Goal: Information Seeking & Learning: Learn about a topic

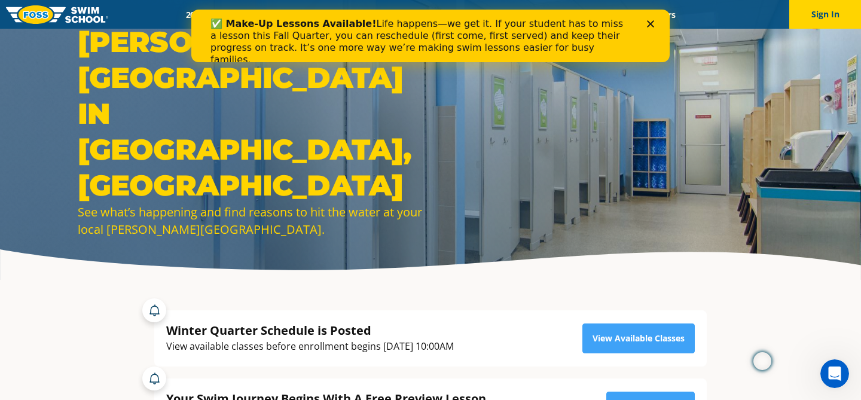
click at [653, 23] on icon "Close" at bounding box center [650, 23] width 7 height 7
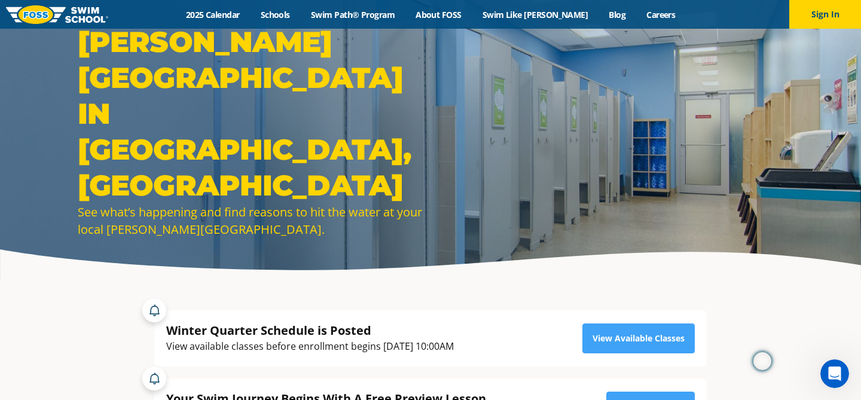
click at [234, 7] on div "Menu 2025 Calendar Schools Swim Path® Program About [PERSON_NAME] Swim Like [PE…" at bounding box center [430, 14] width 861 height 29
click at [235, 17] on link "2025 Calendar" at bounding box center [212, 14] width 75 height 11
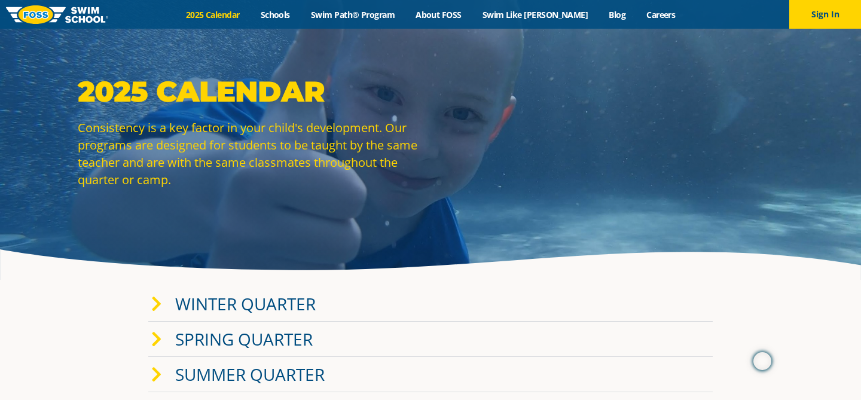
click at [287, 310] on link "Winter Quarter" at bounding box center [245, 303] width 140 height 23
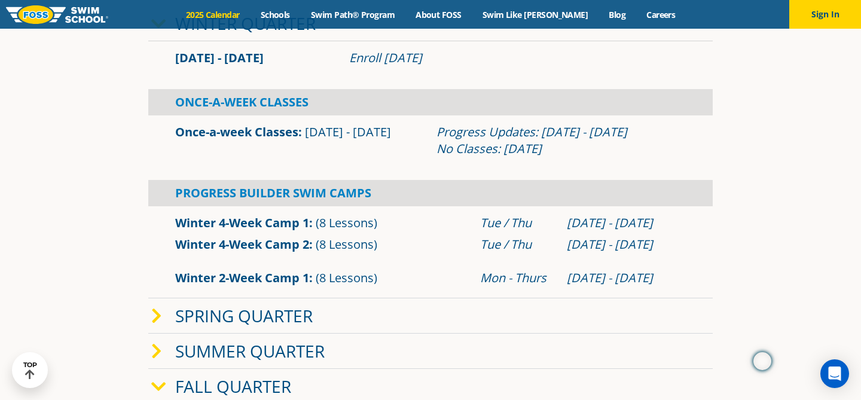
scroll to position [281, 0]
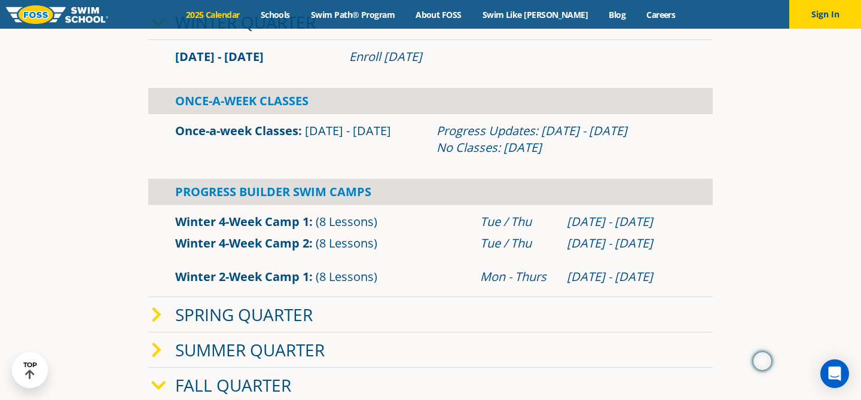
click at [287, 310] on link "Spring Quarter" at bounding box center [243, 314] width 137 height 23
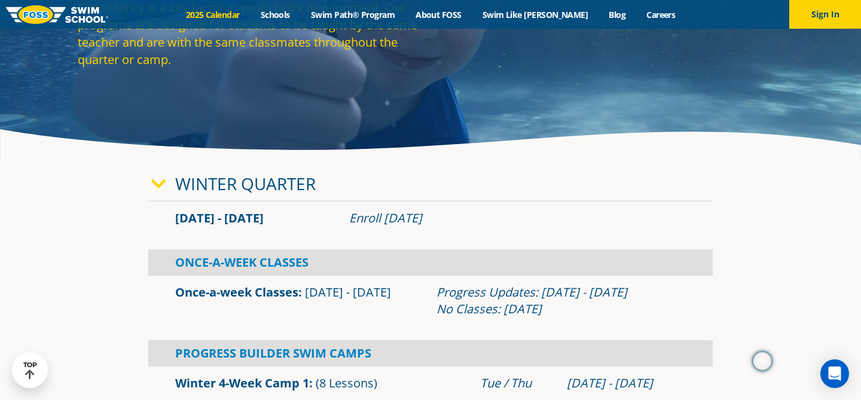
scroll to position [0, 0]
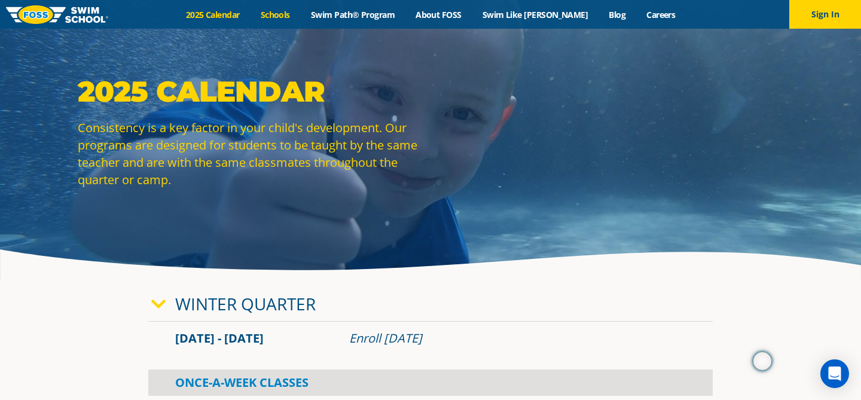
click at [300, 10] on link "Schools" at bounding box center [275, 14] width 50 height 11
